Goal: Navigation & Orientation: Find specific page/section

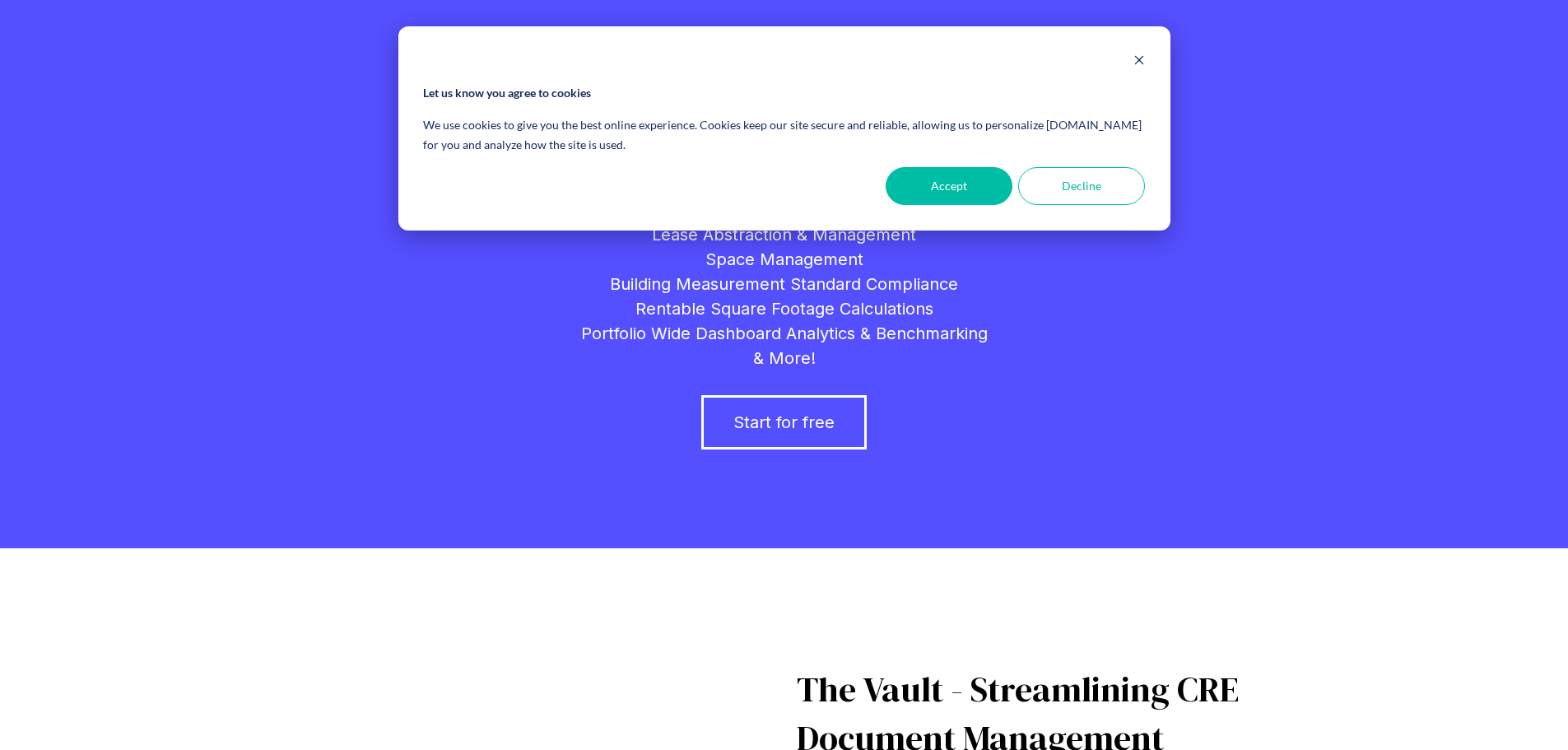
scroll to position [164, 0]
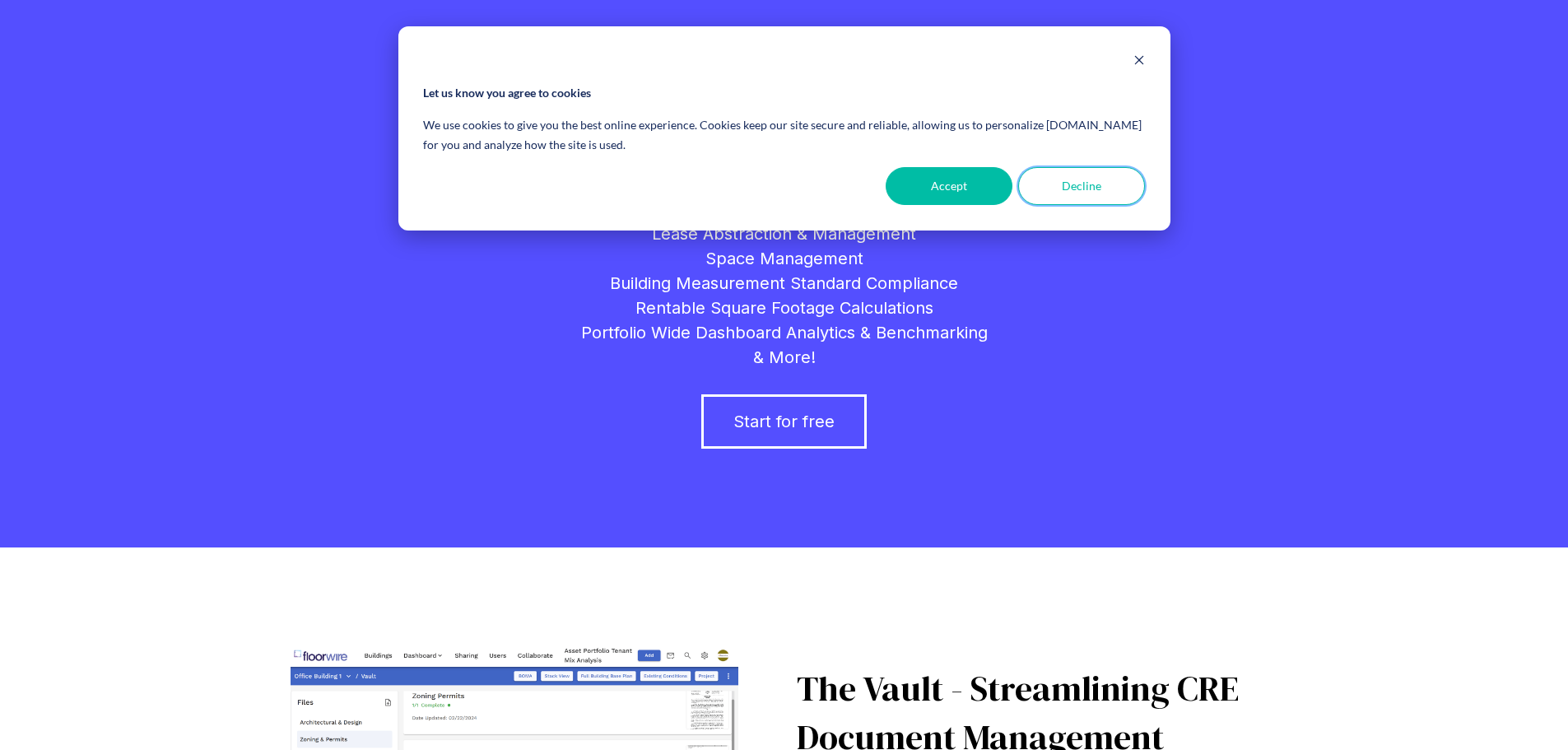
click at [1064, 186] on button "Decline" at bounding box center [1081, 186] width 127 height 38
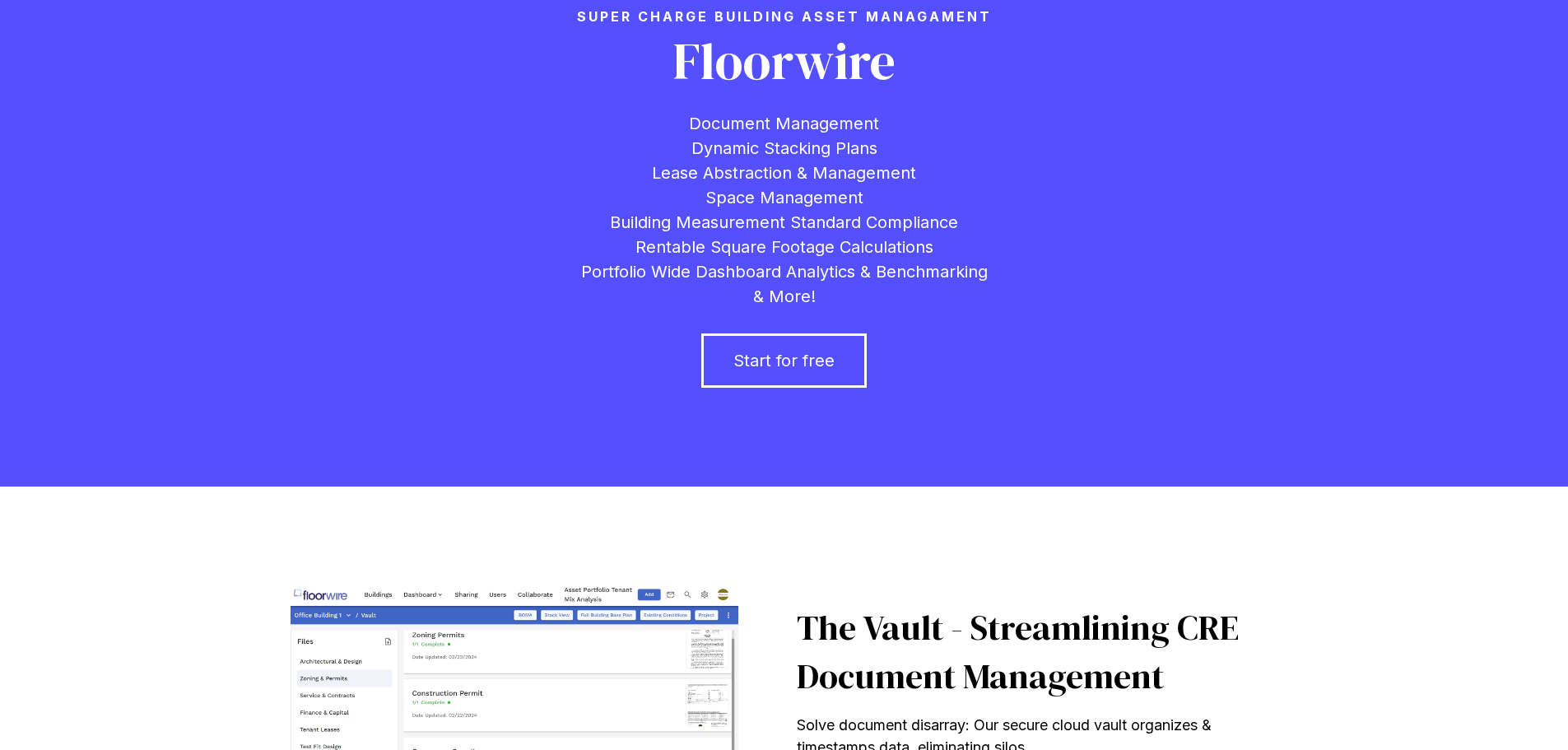
scroll to position [39, 0]
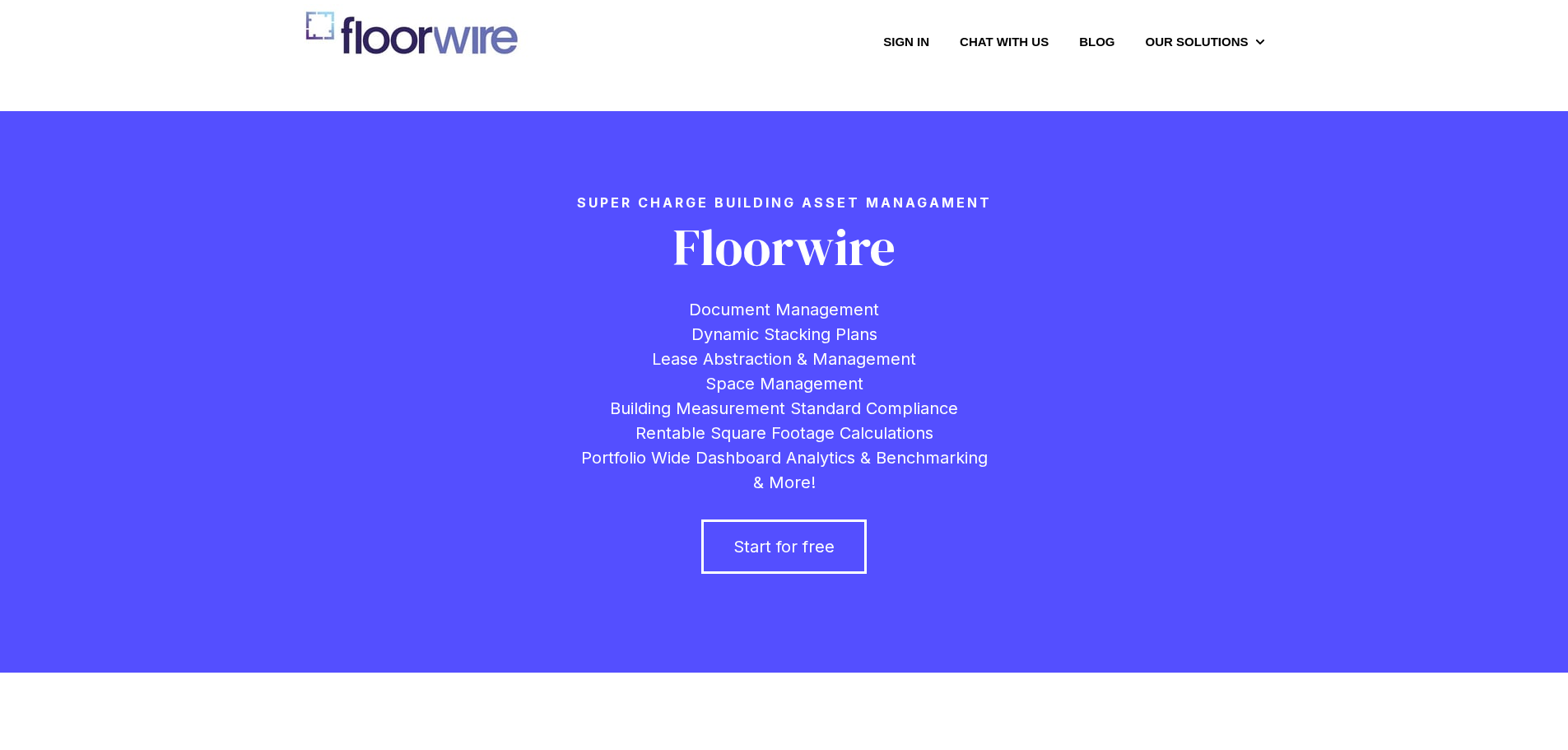
click at [1048, 38] on link "Chat with us" at bounding box center [1003, 41] width 89 height 17
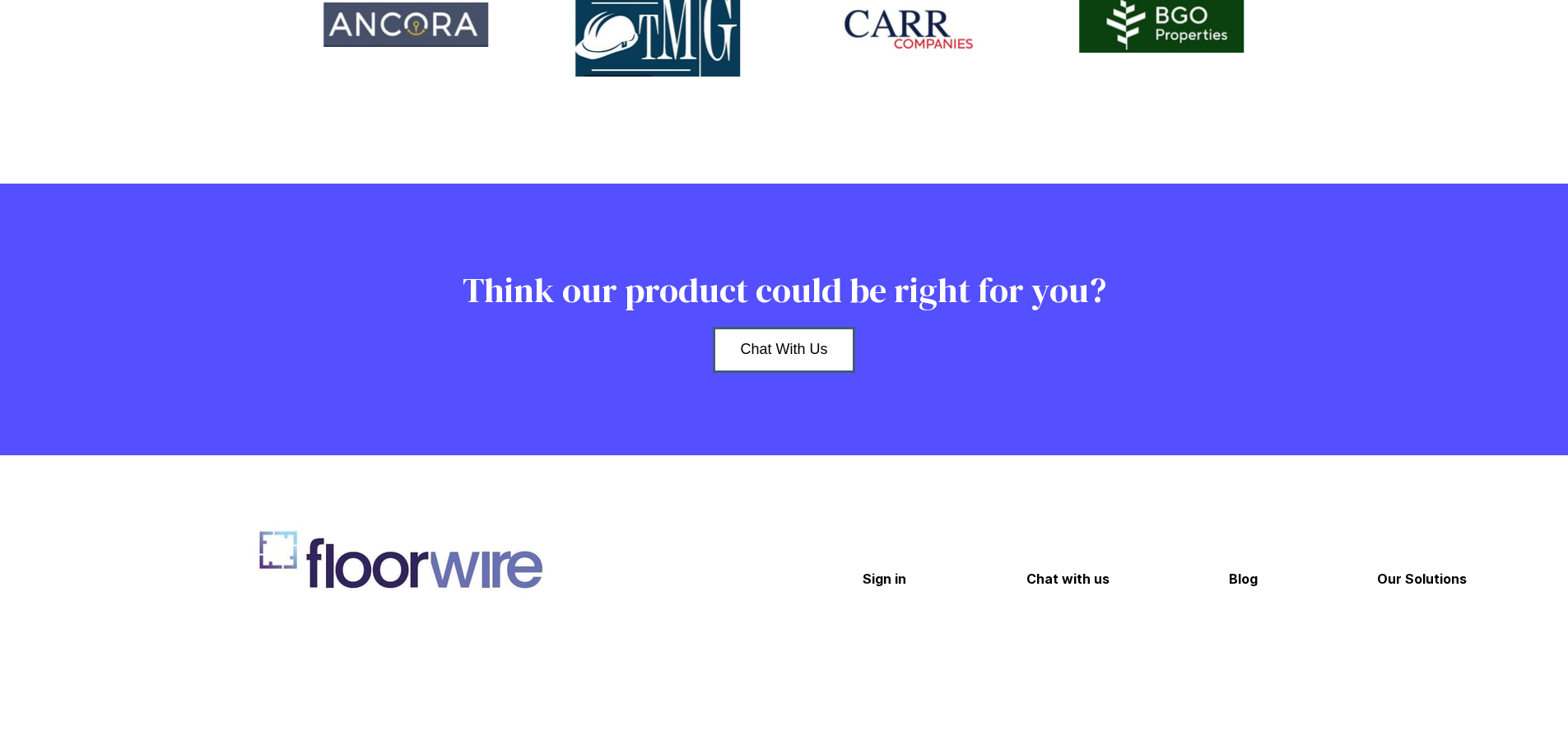
scroll to position [4238, 0]
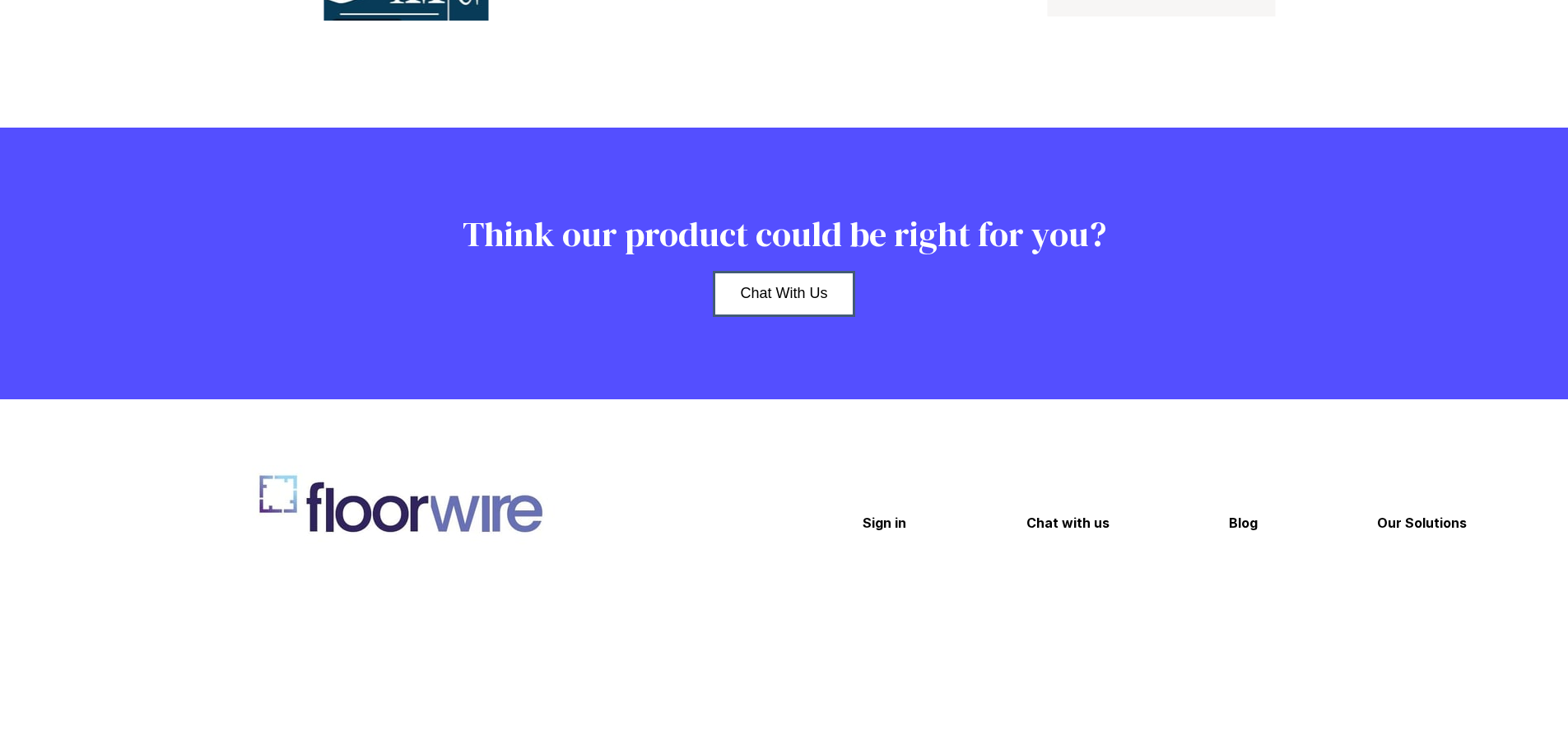
click at [452, 491] on img at bounding box center [403, 512] width 329 height 94
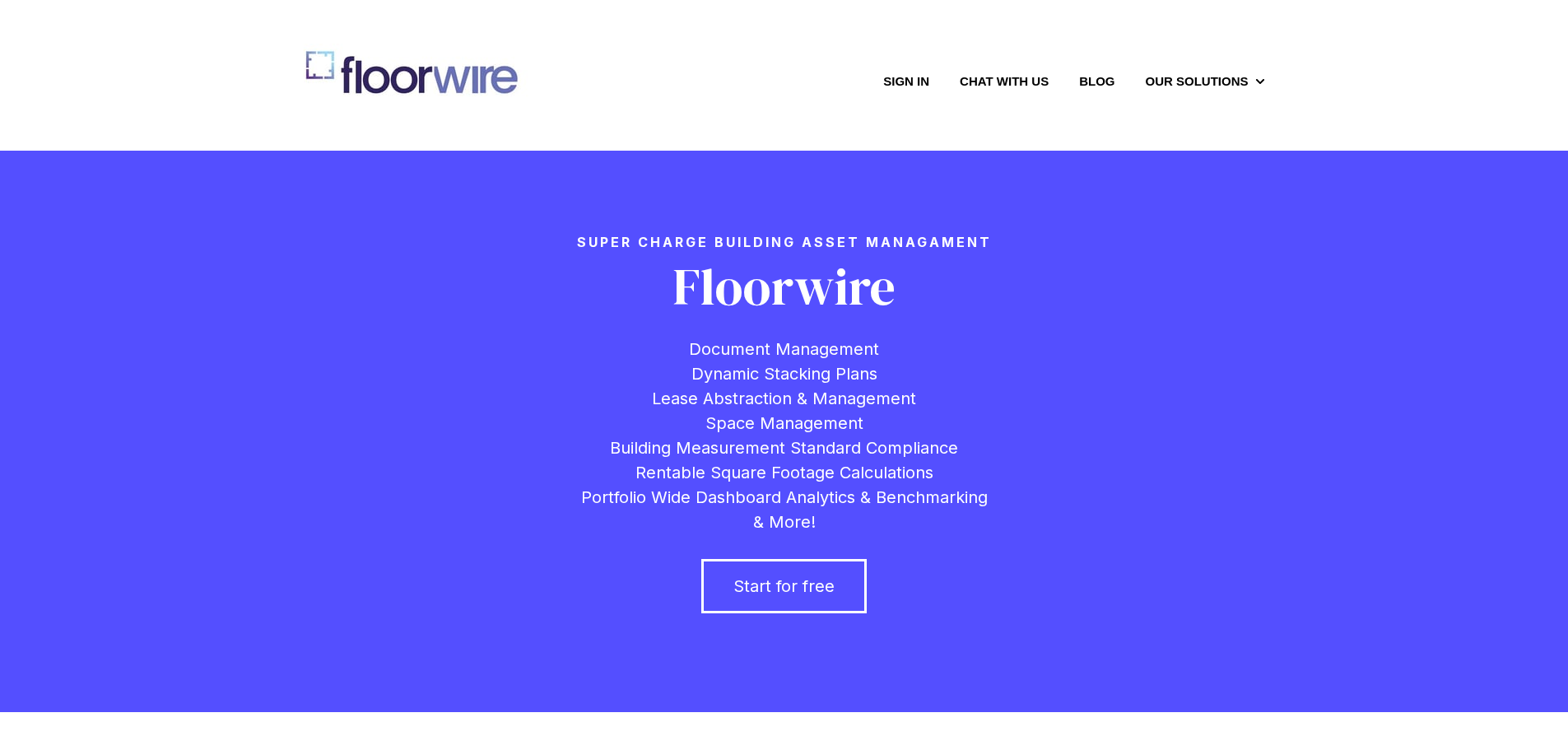
click at [589, 240] on strong "Super charge building asset managament" at bounding box center [784, 242] width 414 height 17
